Goal: Check status: Check status

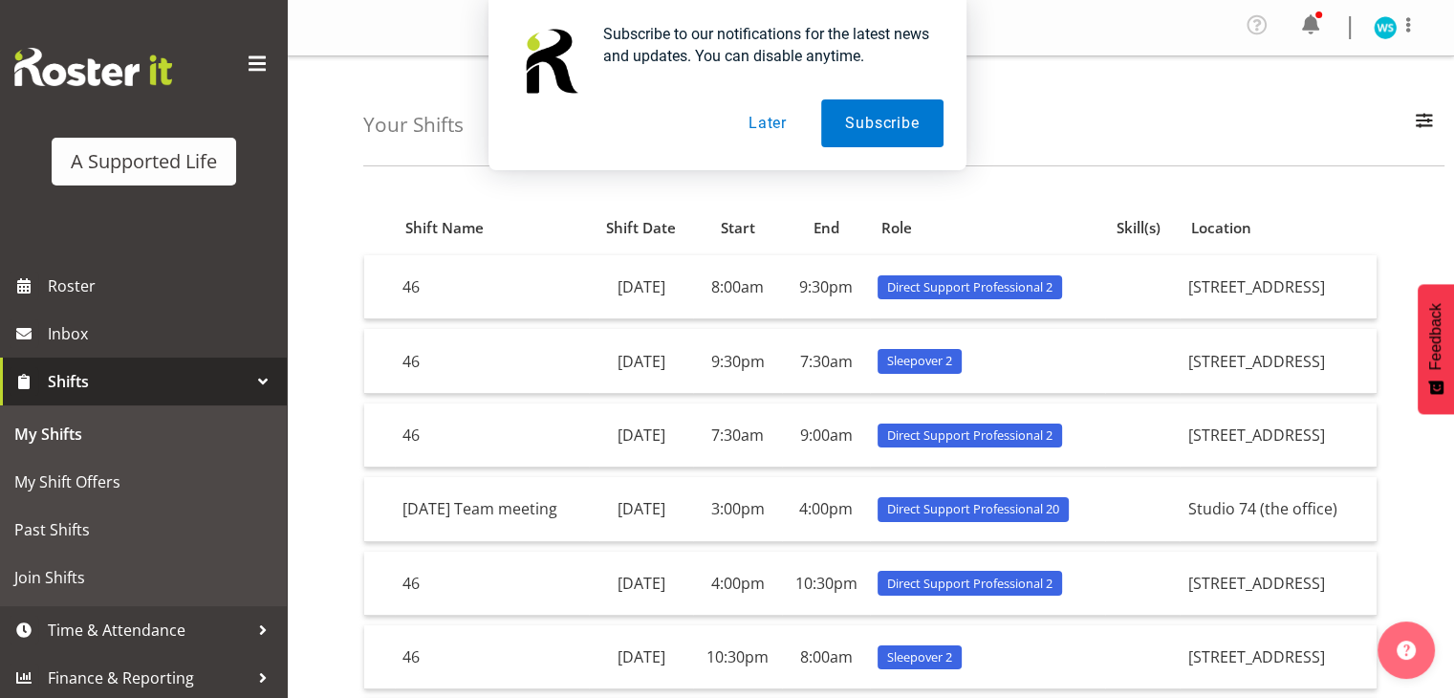
click at [761, 119] on button "Later" at bounding box center [767, 123] width 86 height 48
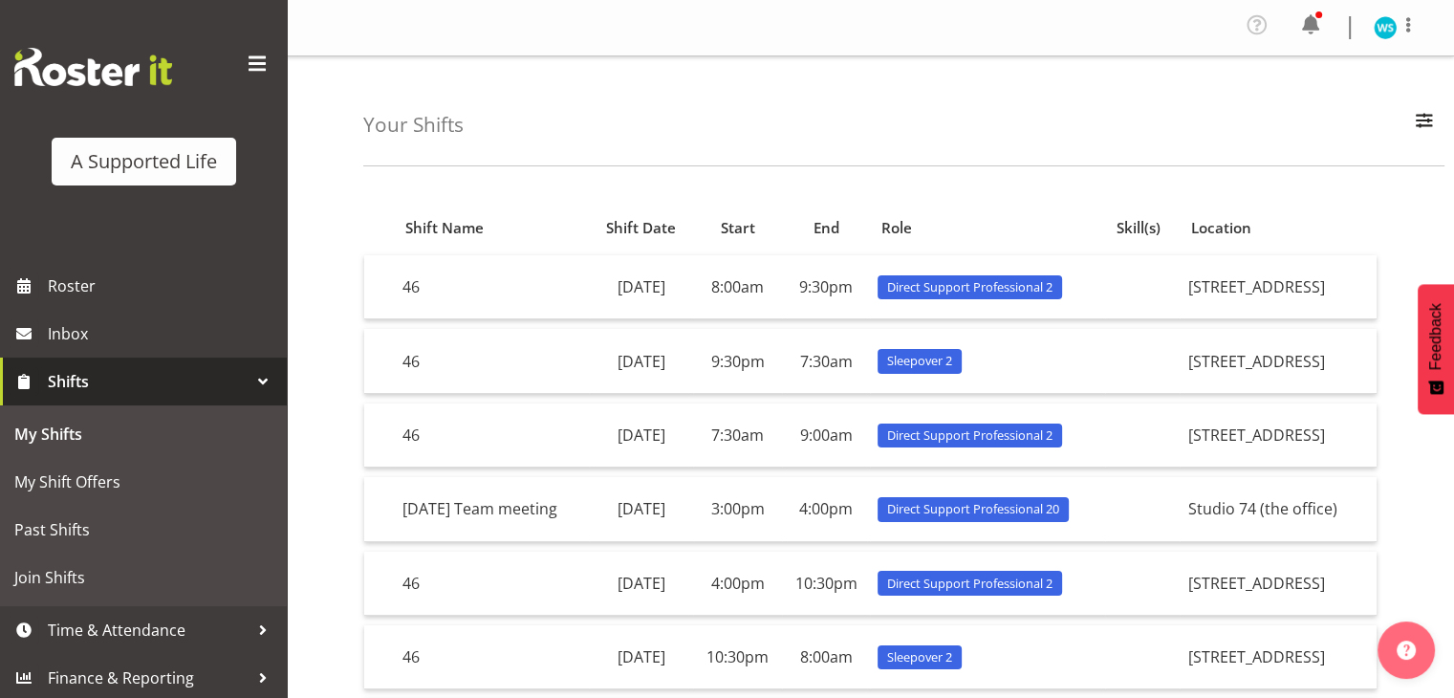
scroll to position [4, 0]
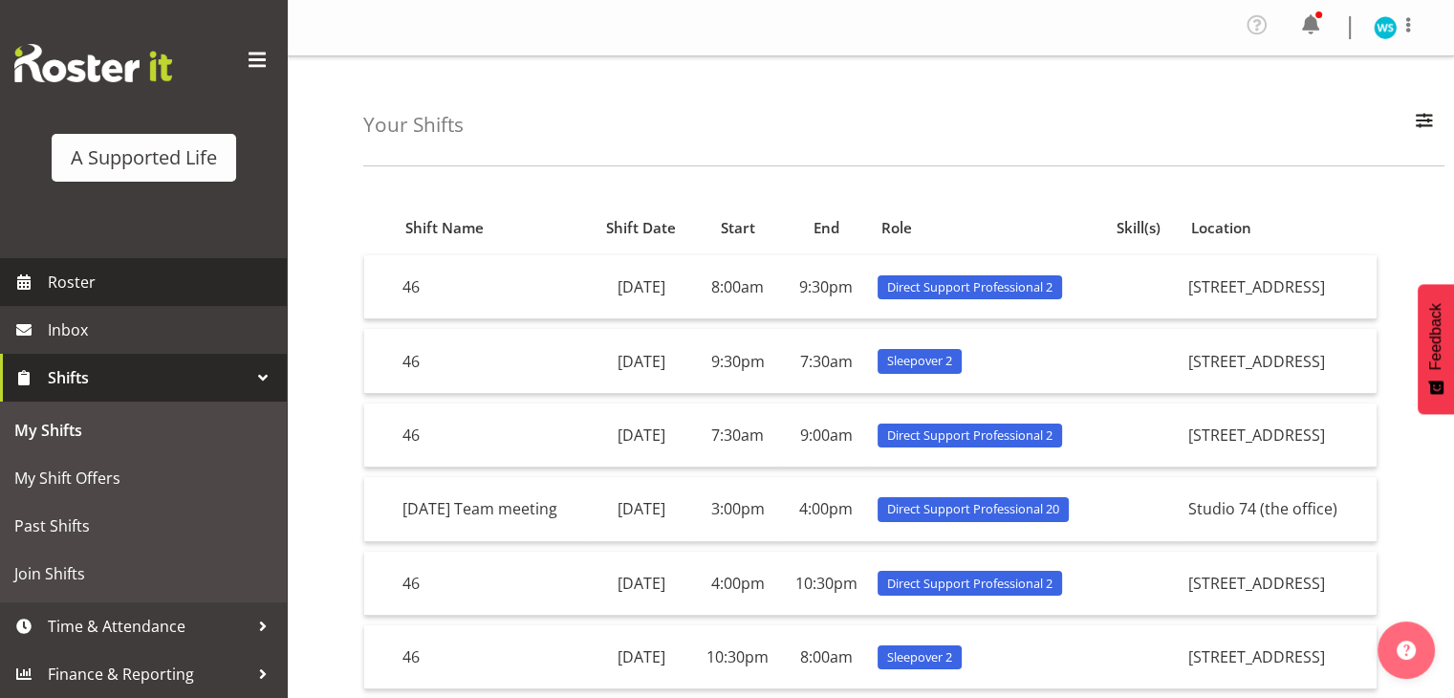
click at [130, 276] on span "Roster" at bounding box center [162, 282] width 229 height 29
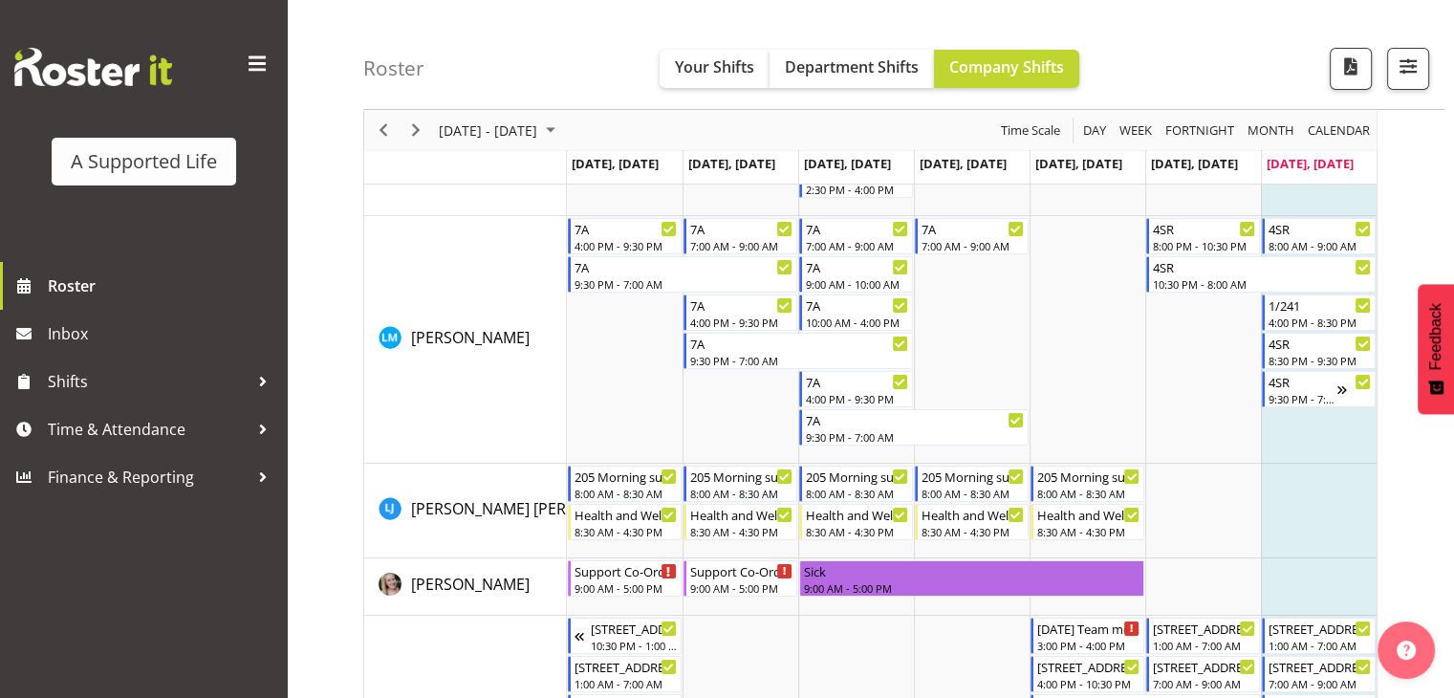
scroll to position [6727, 0]
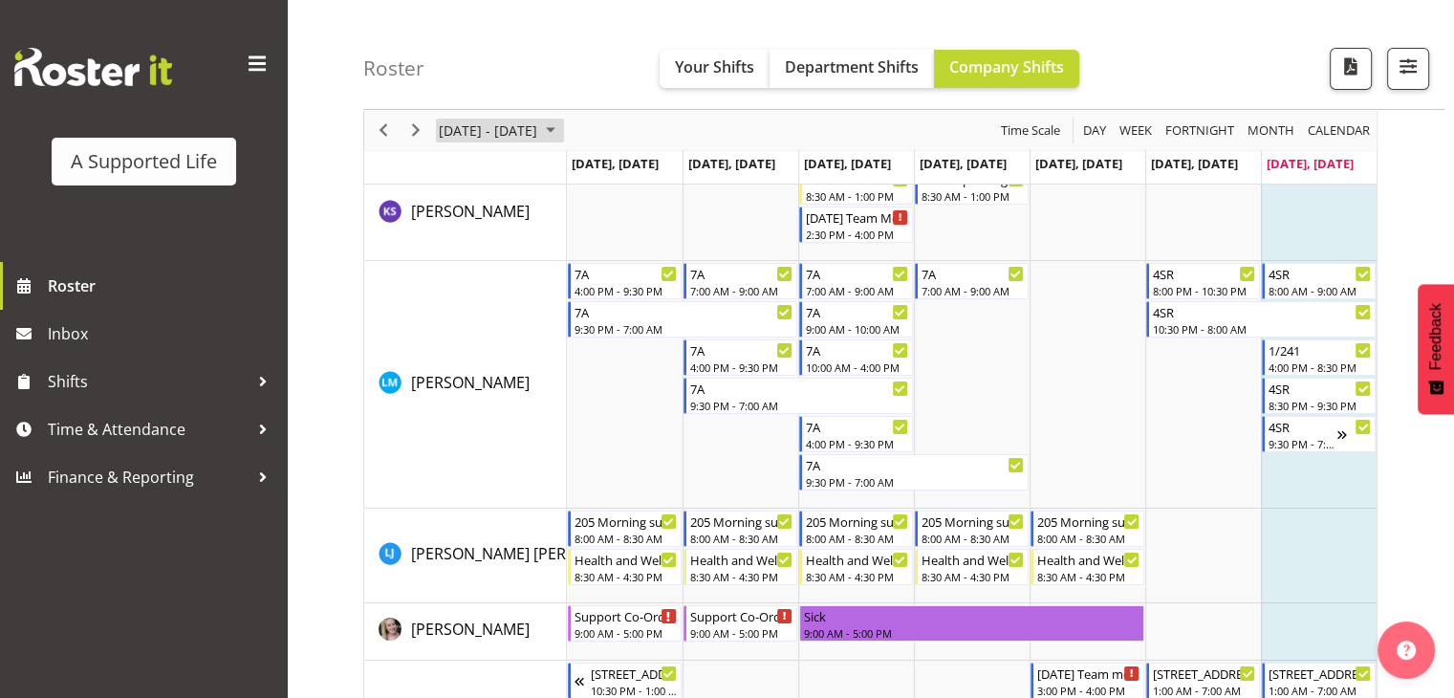
click at [539, 130] on span "August 25 - 31, 2025" at bounding box center [488, 131] width 102 height 24
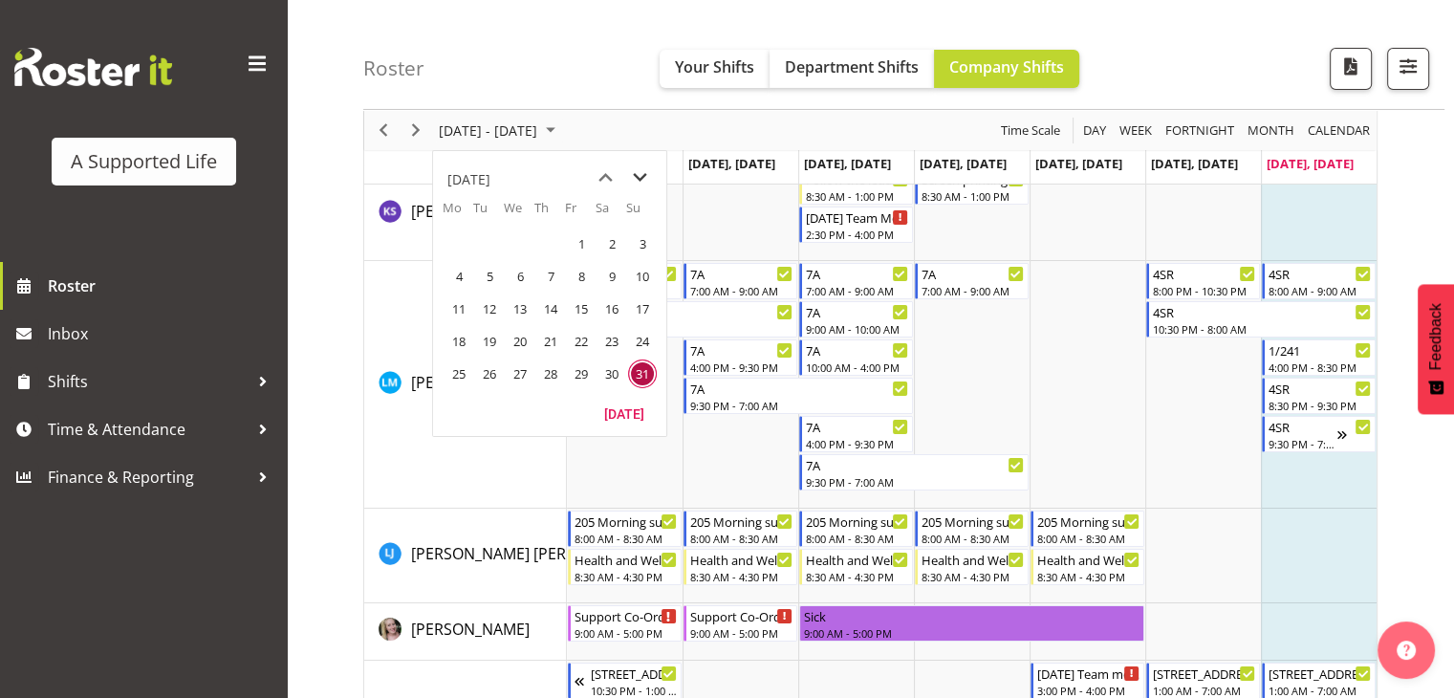
click at [637, 181] on span "next month" at bounding box center [639, 178] width 33 height 34
click at [463, 242] on span "1" at bounding box center [458, 243] width 29 height 29
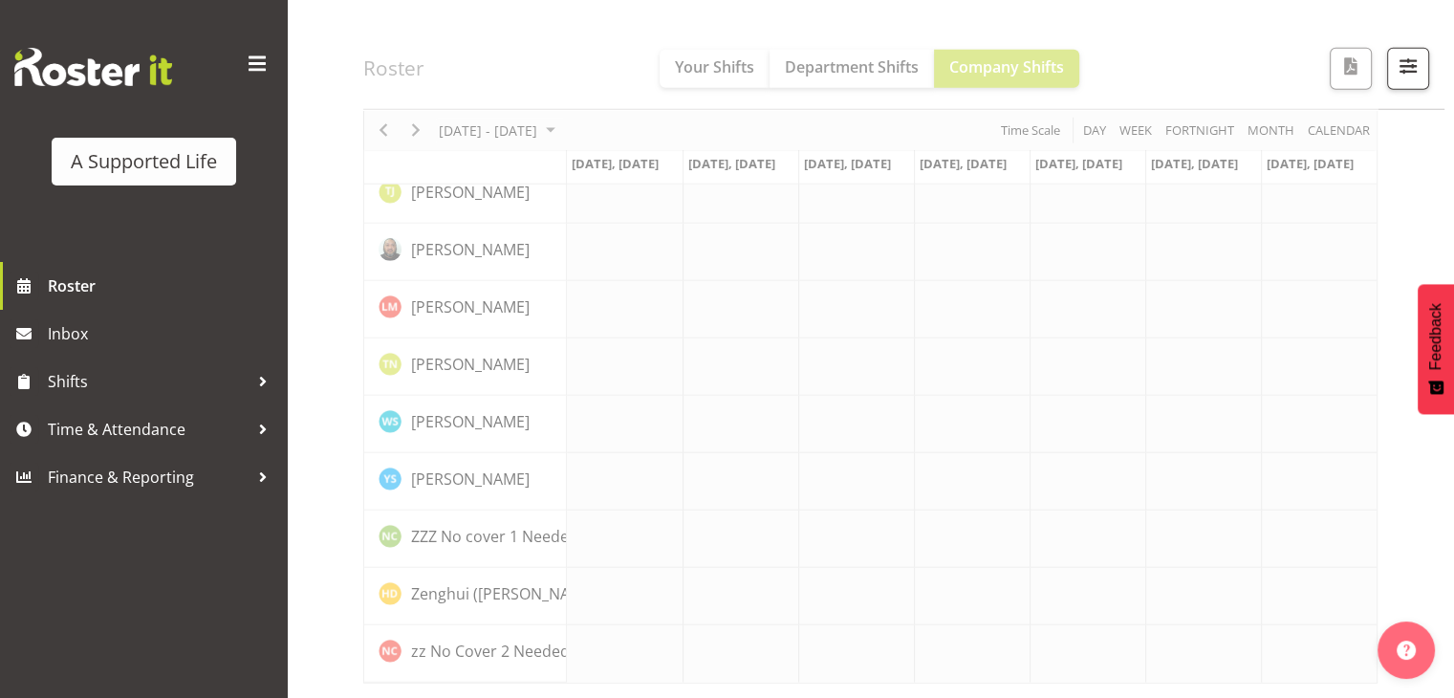
scroll to position [5383, 0]
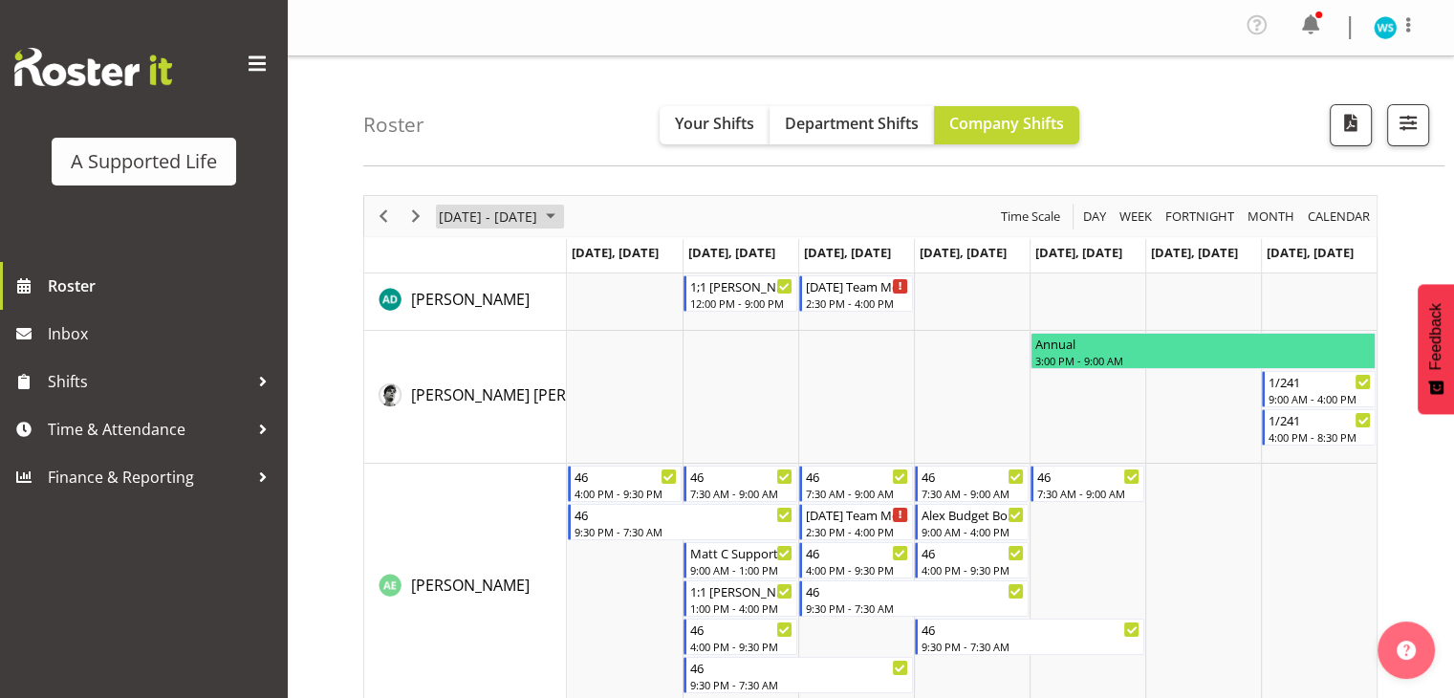
click at [539, 215] on span "September 01 - 07, 2025" at bounding box center [488, 217] width 102 height 24
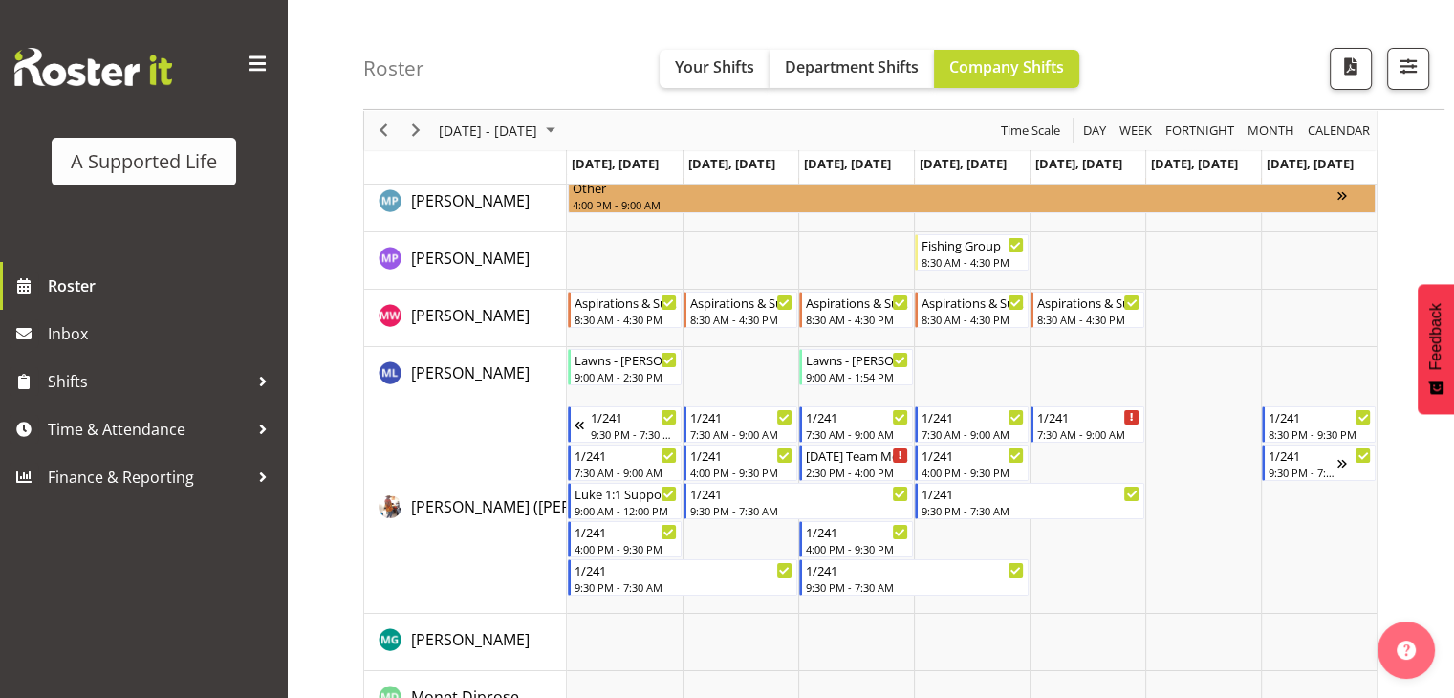
scroll to position [6754, 0]
